Goal: Use online tool/utility: Use online tool/utility

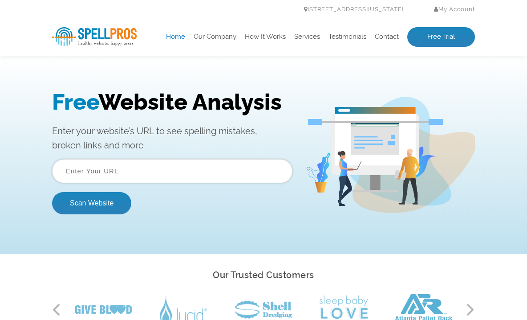
click at [105, 172] on input "text" at bounding box center [172, 171] width 240 height 24
type input "[DOMAIN_NAME]"
click at [84, 205] on button "Scan Website" at bounding box center [91, 203] width 79 height 22
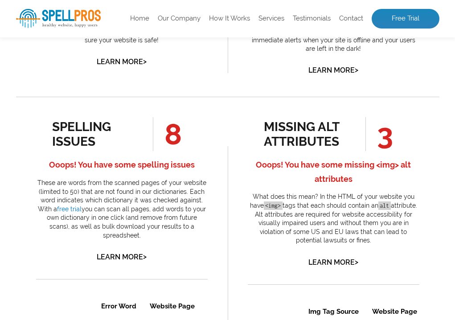
scroll to position [444, 0]
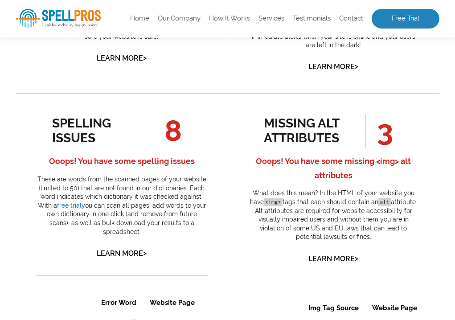
click at [139, 226] on p "These are words from the scanned pages of your website (limited to 50) that are…" at bounding box center [121, 205] width 171 height 61
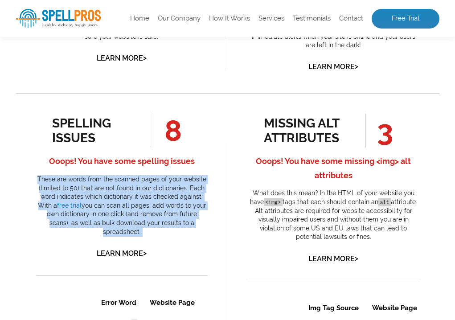
click at [139, 226] on p "These are words from the scanned pages of your website (limited to 50) that are…" at bounding box center [121, 205] width 171 height 61
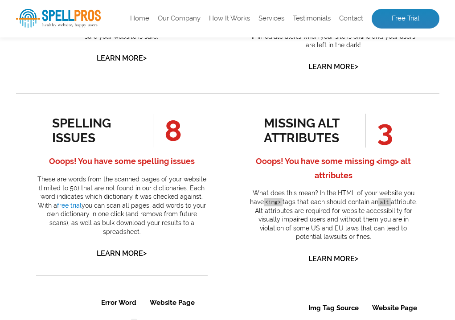
click at [139, 226] on p "These are words from the scanned pages of your website (limited to 50) that are…" at bounding box center [121, 205] width 171 height 61
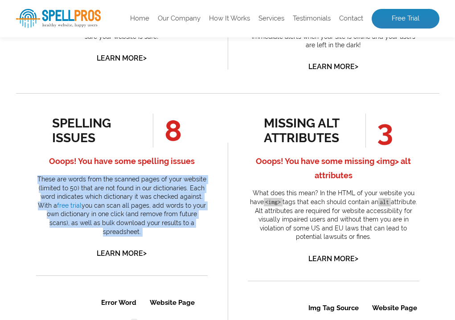
click at [139, 226] on p "These are words from the scanned pages of your website (limited to 50) that are…" at bounding box center [121, 205] width 171 height 61
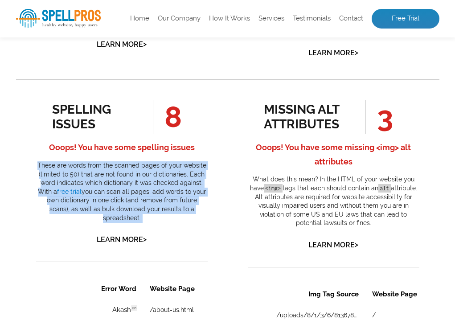
scroll to position [459, 0]
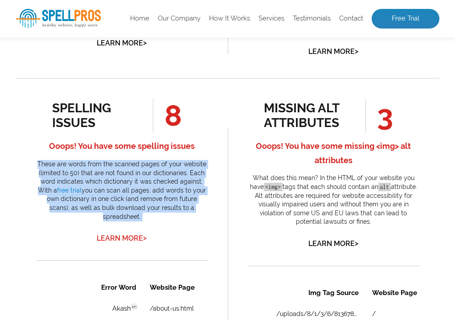
click at [134, 234] on link "Learn More >" at bounding box center [122, 238] width 50 height 8
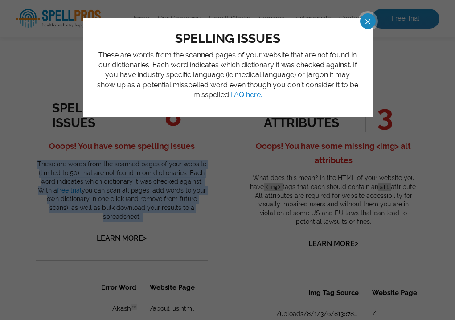
click at [243, 69] on p "These are words from the scanned pages of your website that are not found in ou…" at bounding box center [227, 75] width 263 height 50
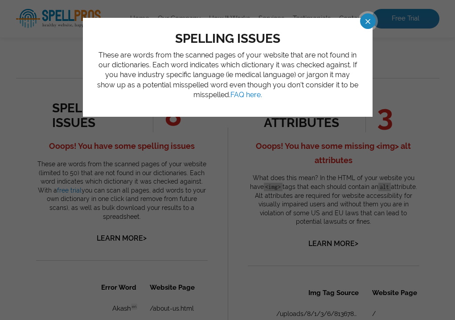
click at [243, 69] on p "These are words from the scanned pages of your website that are not found in ou…" at bounding box center [227, 75] width 263 height 50
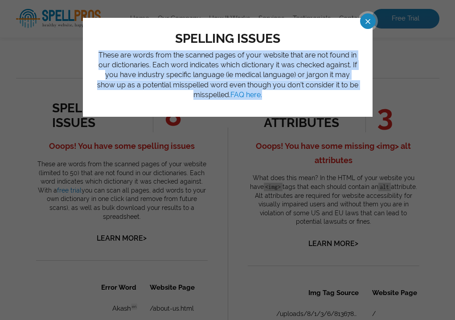
click at [243, 69] on p "These are words from the scanned pages of your website that are not found in ou…" at bounding box center [227, 75] width 263 height 50
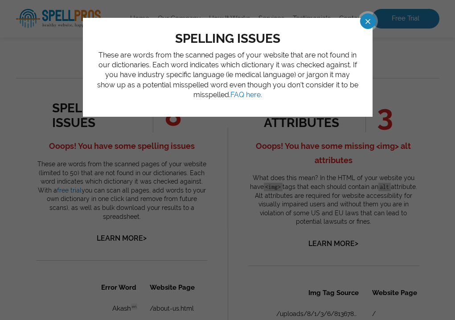
click at [243, 69] on p "These are words from the scanned pages of your website that are not found in ou…" at bounding box center [227, 75] width 263 height 50
